Goal: Transaction & Acquisition: Purchase product/service

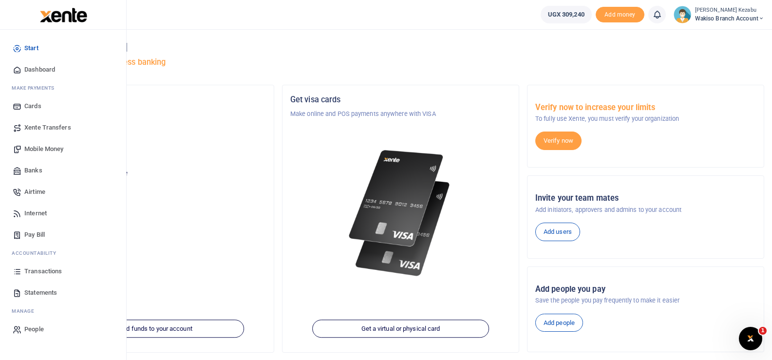
click at [31, 271] on span "Transactions" at bounding box center [43, 271] width 38 height 10
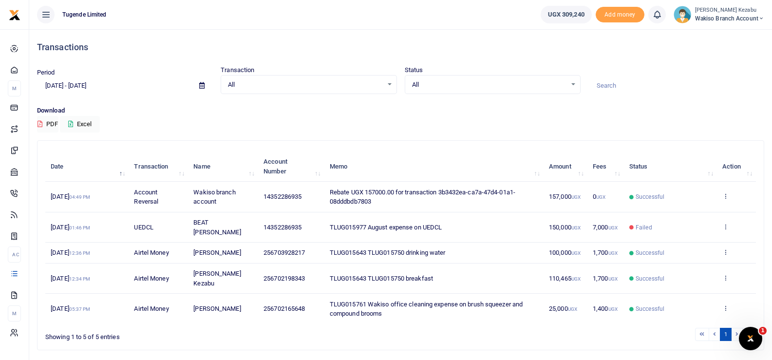
click at [364, 224] on span "TLUG015977 August expense on UEDCL" at bounding box center [386, 227] width 112 height 7
copy span "TLUG015977 August expense on UEDCL"
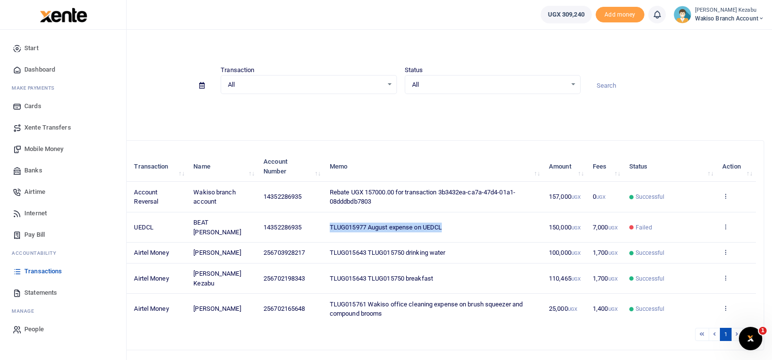
click at [32, 233] on span "Pay Bill" at bounding box center [34, 235] width 20 height 10
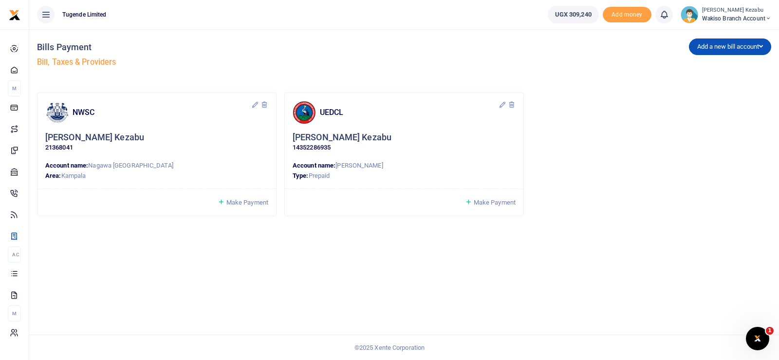
click at [483, 203] on span "Make Payment" at bounding box center [495, 202] width 42 height 7
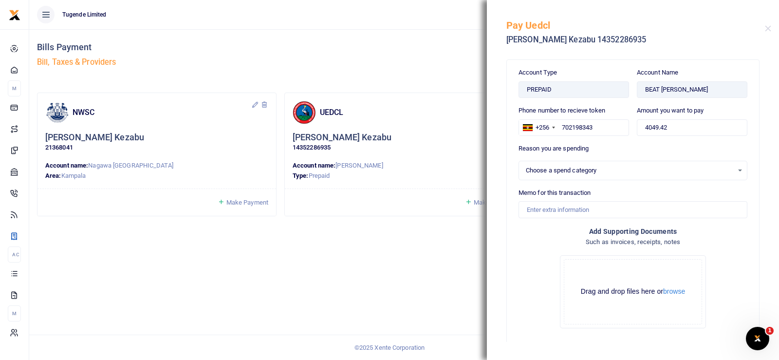
select select
click at [646, 124] on input "4049.42" at bounding box center [692, 127] width 111 height 17
type input "150,000"
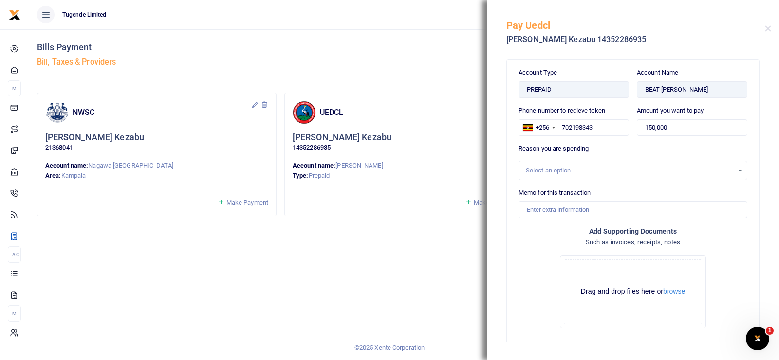
click at [627, 171] on div "Select an option" at bounding box center [629, 171] width 207 height 10
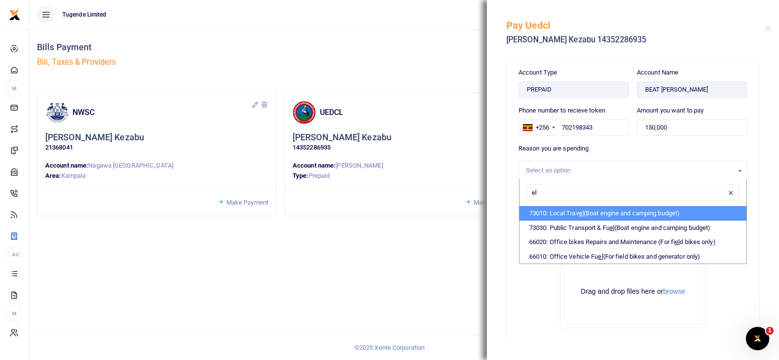
type input "e"
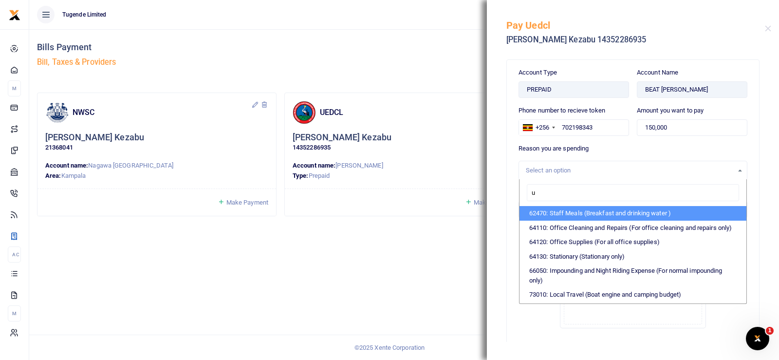
type input "um"
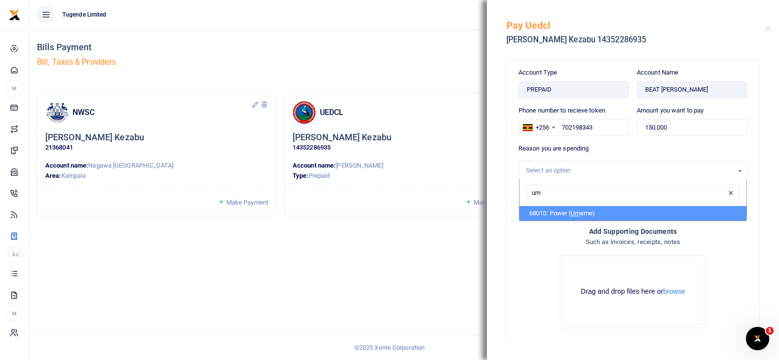
click at [571, 212] on li "68010: Power ( Um eme)" at bounding box center [633, 213] width 227 height 15
select select "39"
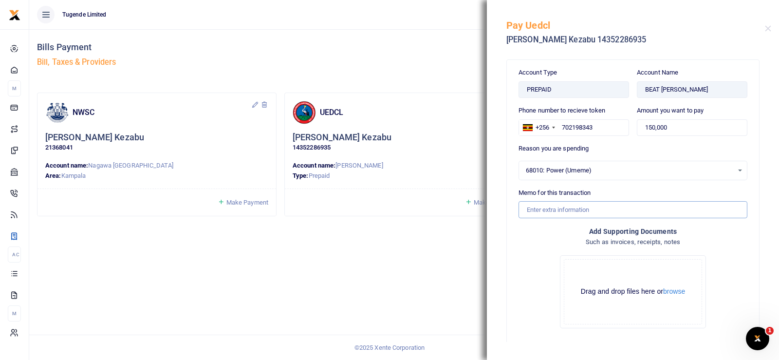
click at [571, 212] on input "Memo for this transaction" at bounding box center [633, 209] width 229 height 17
paste input "TLUG015977 August expense on UEDCL"
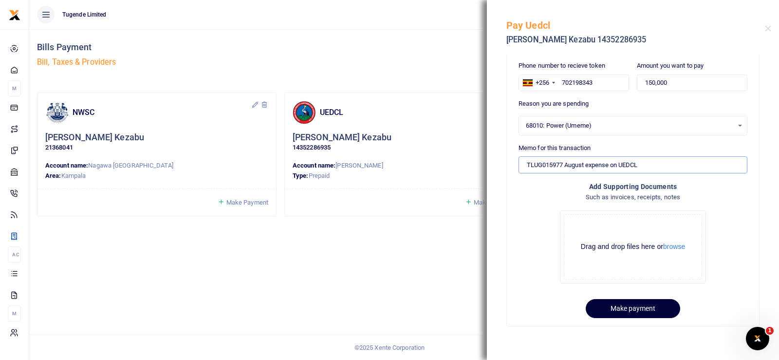
type input "TLUG015977 August expense on UEDCL"
click at [651, 301] on button "Make payment" at bounding box center [633, 308] width 94 height 19
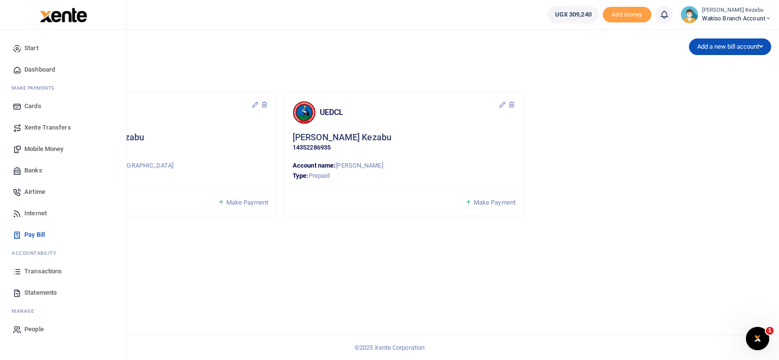
click at [41, 270] on span "Transactions" at bounding box center [43, 271] width 38 height 10
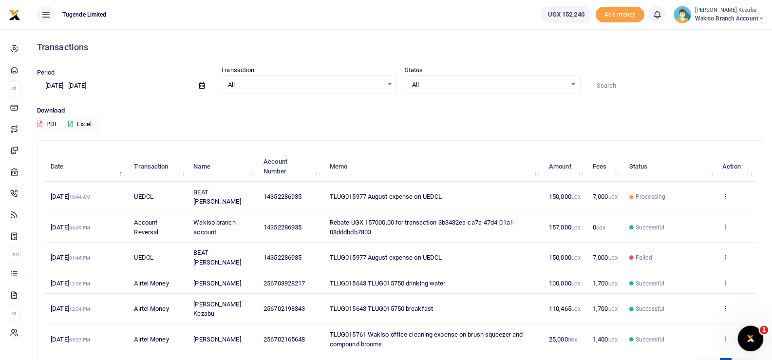
click at [751, 334] on icon "Open Intercom Messenger" at bounding box center [749, 337] width 16 height 16
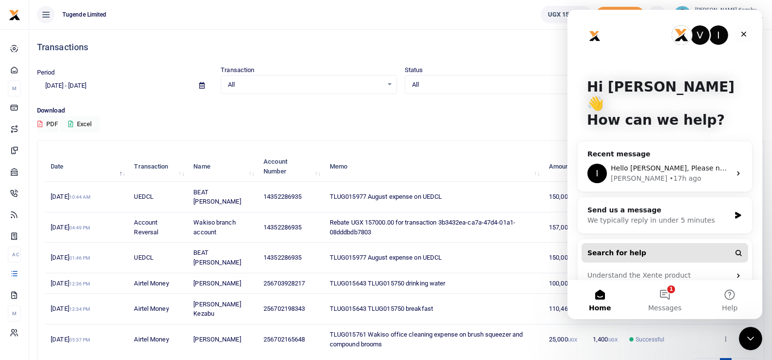
scroll to position [26, 0]
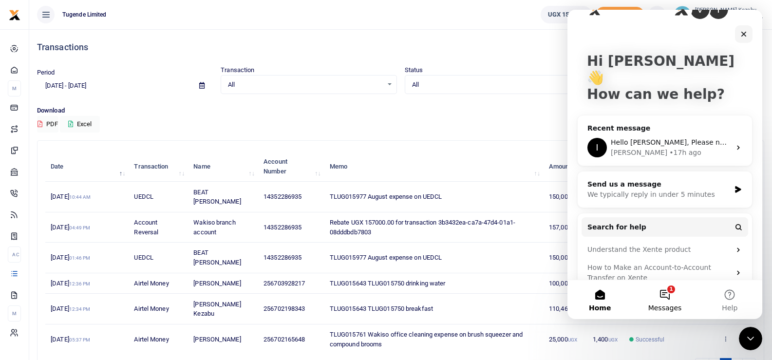
click at [665, 293] on button "1 Messages" at bounding box center [664, 299] width 65 height 39
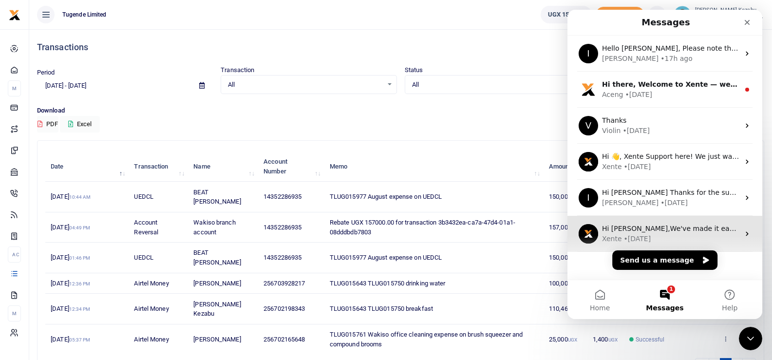
scroll to position [11, 0]
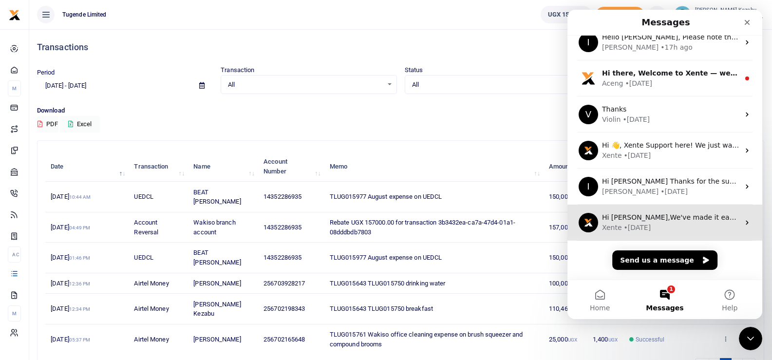
click at [673, 223] on div "Xente • 20w ago" at bounding box center [670, 228] width 137 height 10
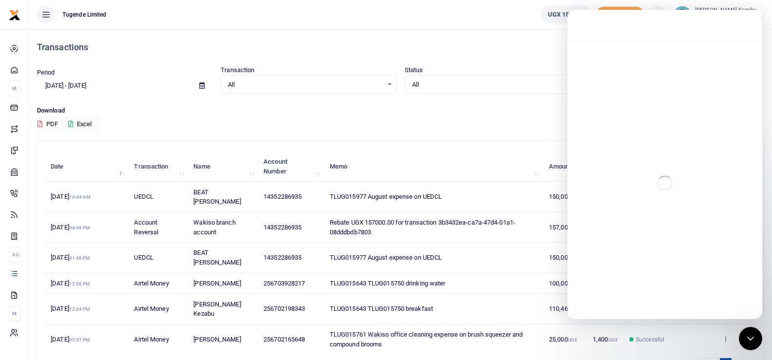
scroll to position [0, 0]
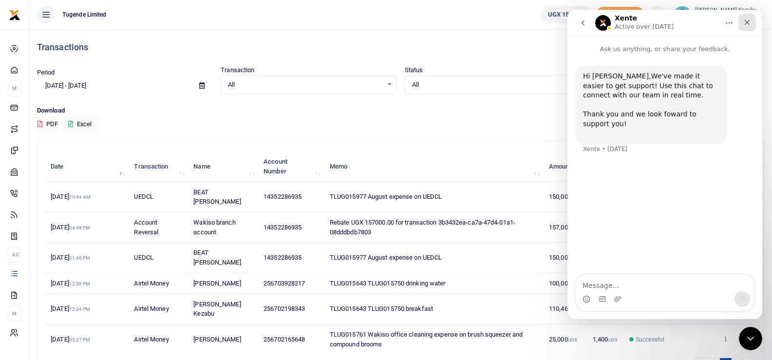
click at [749, 17] on div "Close" at bounding box center [747, 23] width 18 height 18
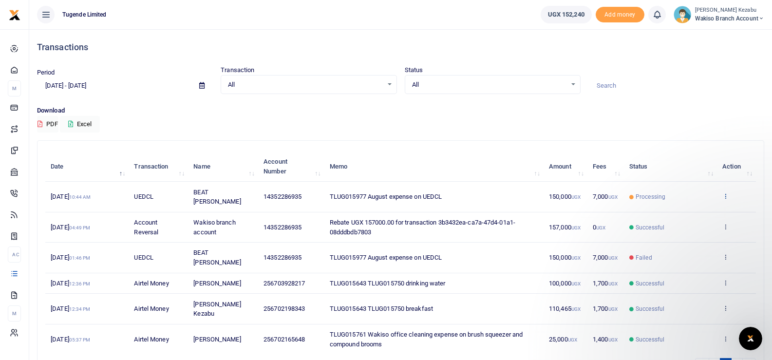
click at [724, 192] on icon at bounding box center [725, 195] width 6 height 7
click at [688, 211] on link "View details" at bounding box center [689, 208] width 77 height 14
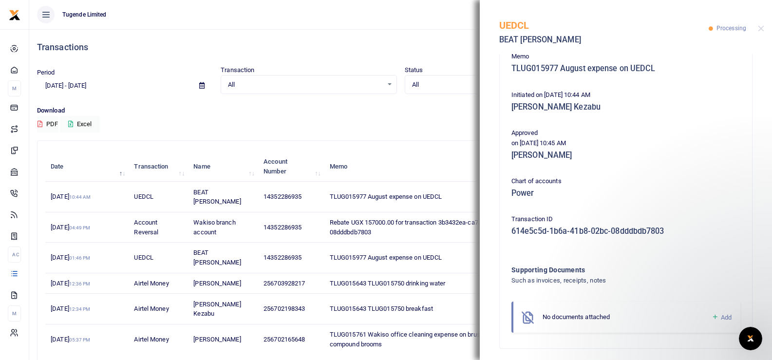
scroll to position [173, 0]
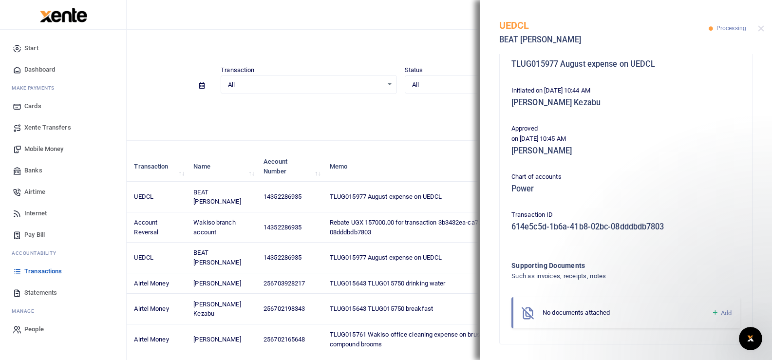
click at [29, 291] on span "Statements" at bounding box center [40, 293] width 33 height 10
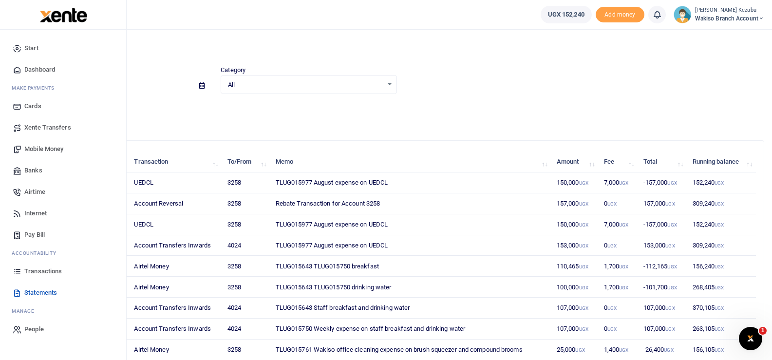
click at [50, 294] on span "Statements" at bounding box center [40, 293] width 33 height 10
click at [35, 267] on span "Transactions" at bounding box center [43, 271] width 38 height 10
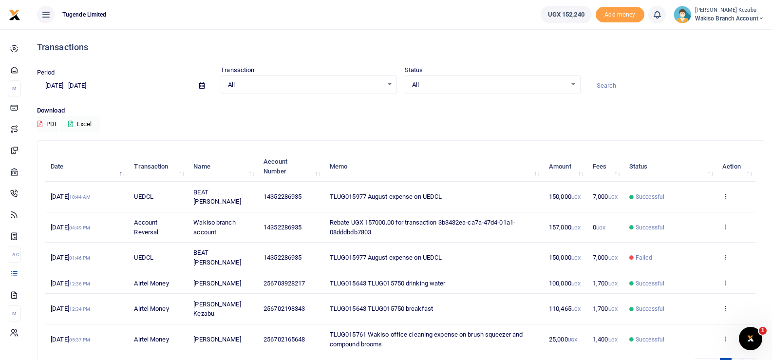
click at [724, 193] on icon at bounding box center [725, 195] width 6 height 7
click at [694, 208] on link "View details" at bounding box center [689, 208] width 77 height 14
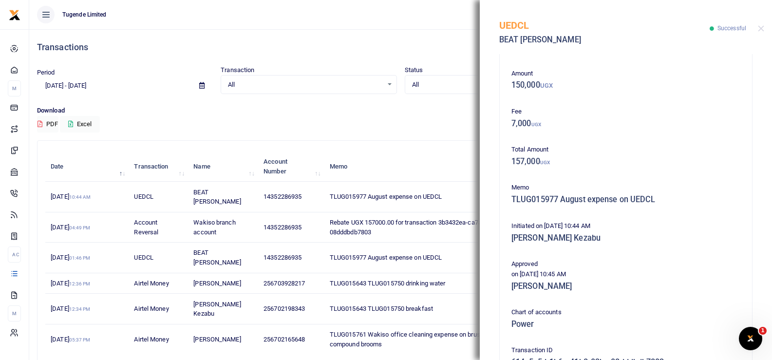
scroll to position [196, 0]
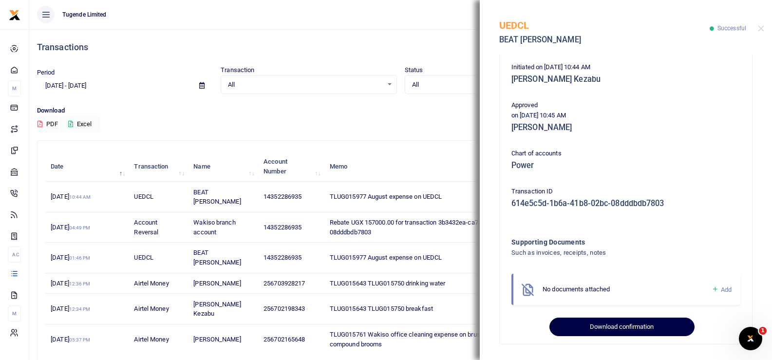
click at [614, 329] on button "Download confirmation" at bounding box center [621, 327] width 145 height 19
